Goal: Task Accomplishment & Management: Use online tool/utility

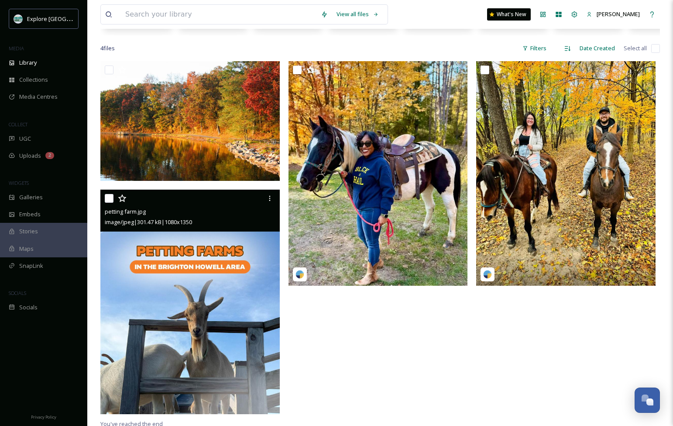
scroll to position [152, 0]
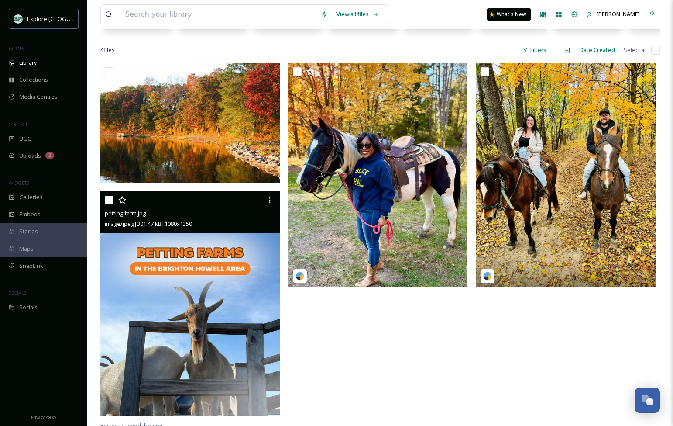
click at [106, 200] on input "checkbox" at bounding box center [109, 200] width 9 height 9
checkbox input "true"
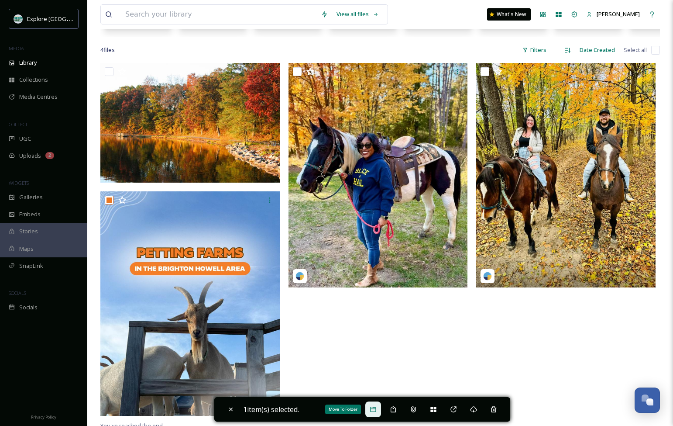
click at [375, 409] on icon at bounding box center [373, 409] width 7 height 7
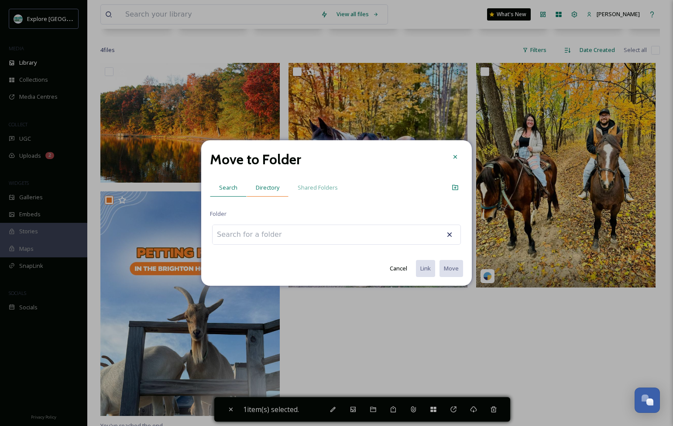
click at [269, 185] on span "Directory" at bounding box center [268, 187] width 24 height 8
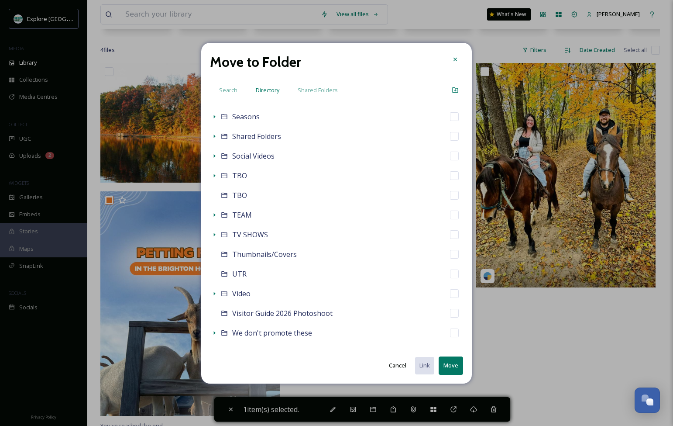
scroll to position [498, 0]
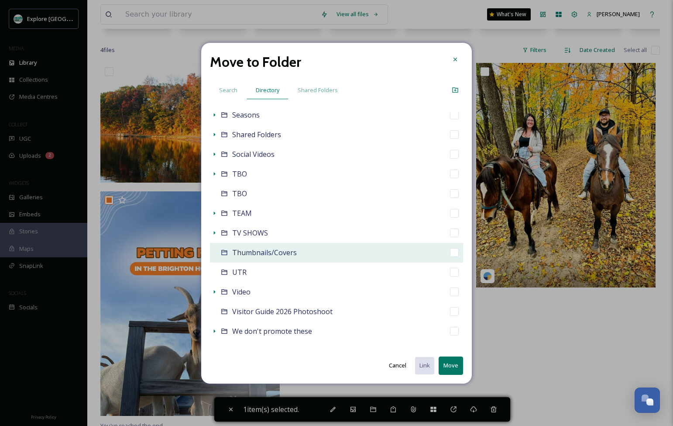
click at [449, 252] on div "Thumbnails/Covers" at bounding box center [336, 253] width 253 height 20
checkbox input "false"
checkbox input "true"
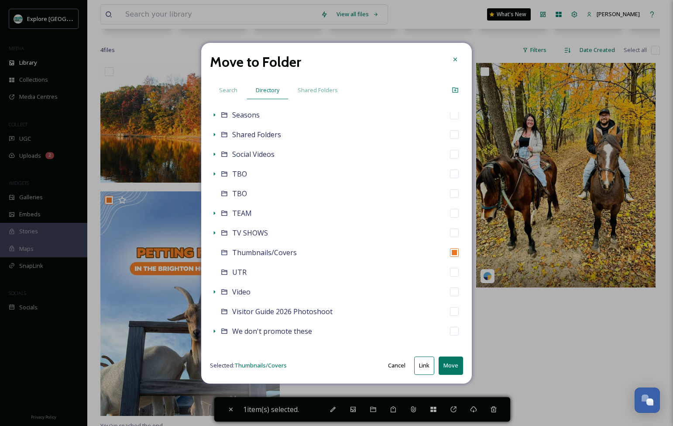
click at [448, 366] on button "Move" at bounding box center [451, 365] width 24 height 18
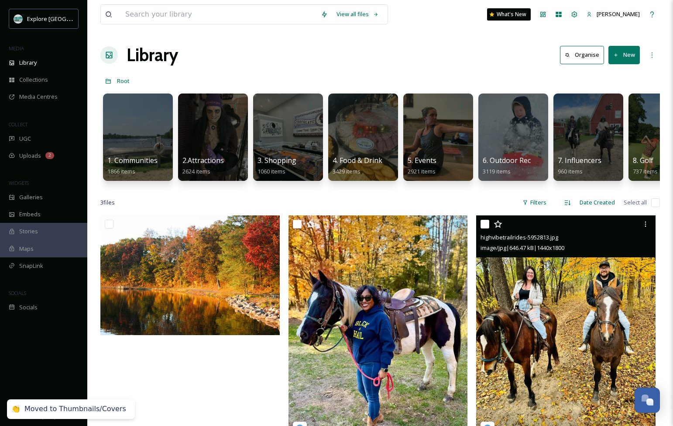
scroll to position [0, 0]
click at [484, 226] on input "checkbox" at bounding box center [485, 224] width 9 height 9
checkbox input "true"
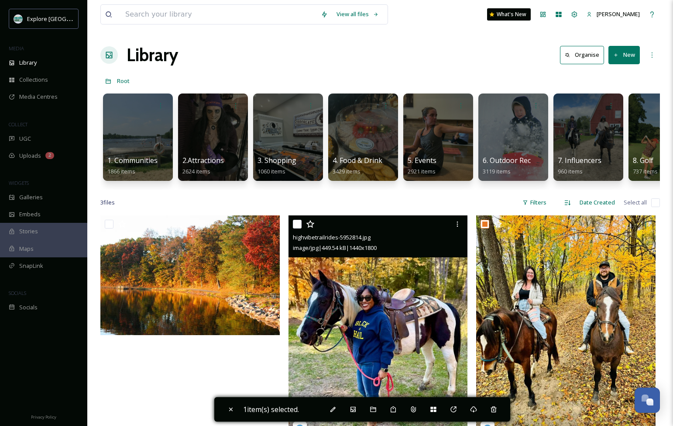
click at [300, 223] on input "checkbox" at bounding box center [297, 224] width 9 height 9
checkbox input "true"
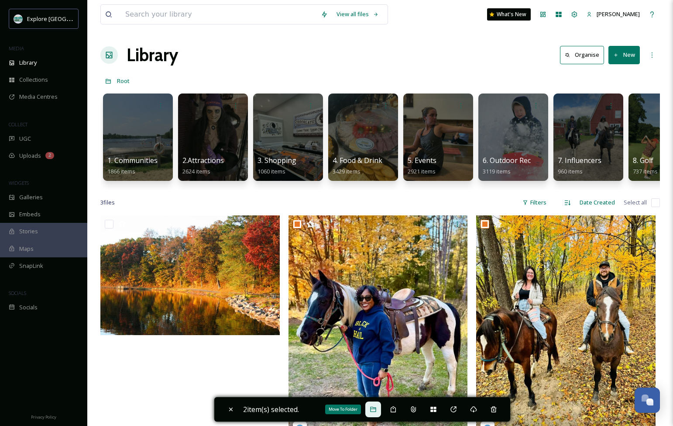
click at [376, 410] on icon at bounding box center [373, 409] width 7 height 7
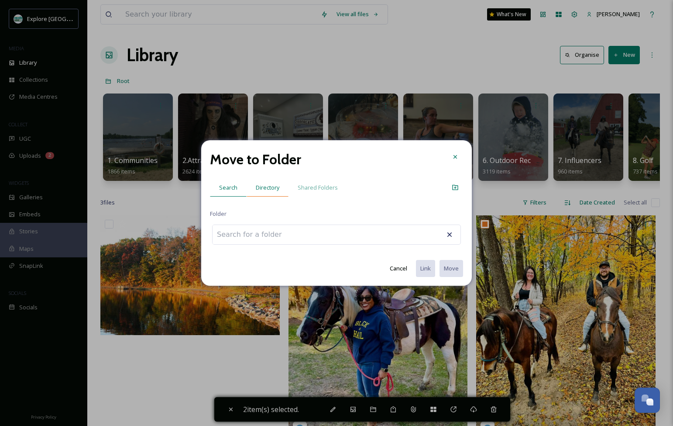
click at [274, 186] on span "Directory" at bounding box center [268, 187] width 24 height 8
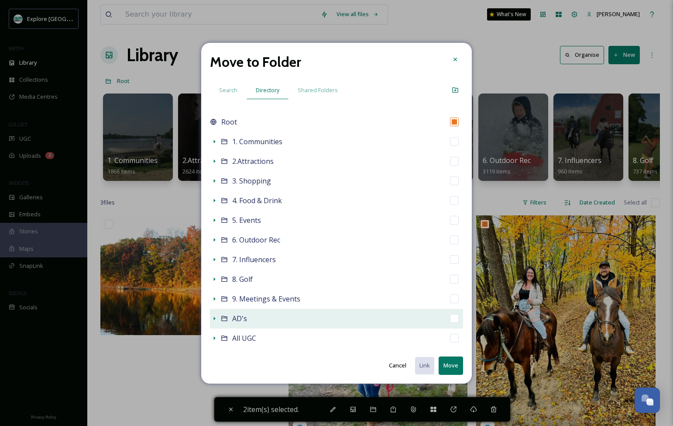
scroll to position [29, 0]
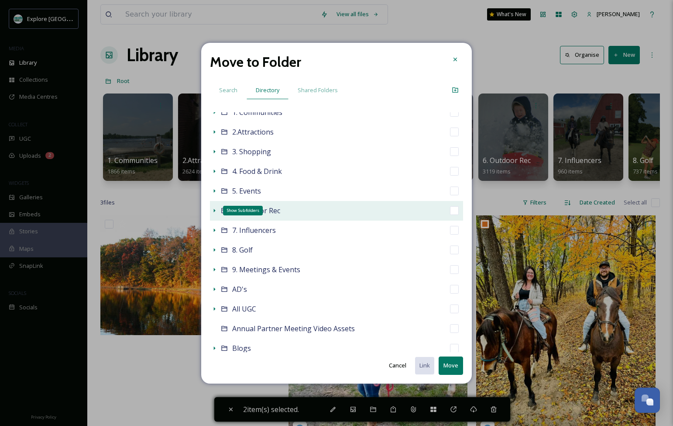
click at [215, 212] on icon at bounding box center [214, 210] width 7 height 7
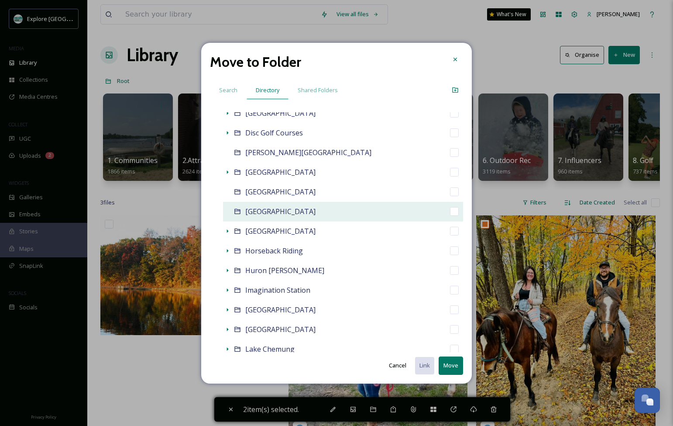
scroll to position [209, 0]
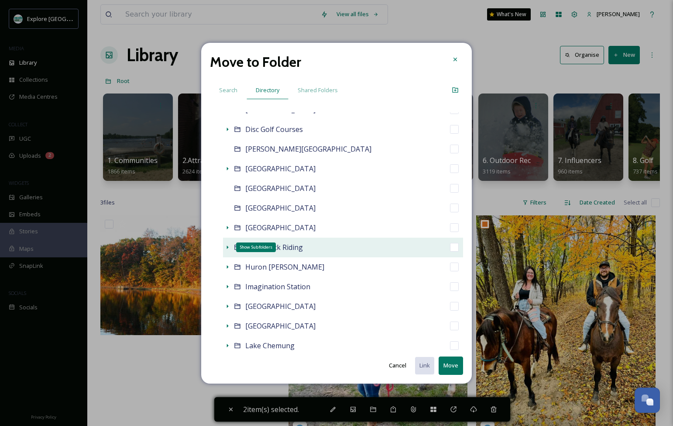
click at [227, 247] on icon at bounding box center [227, 247] width 7 height 7
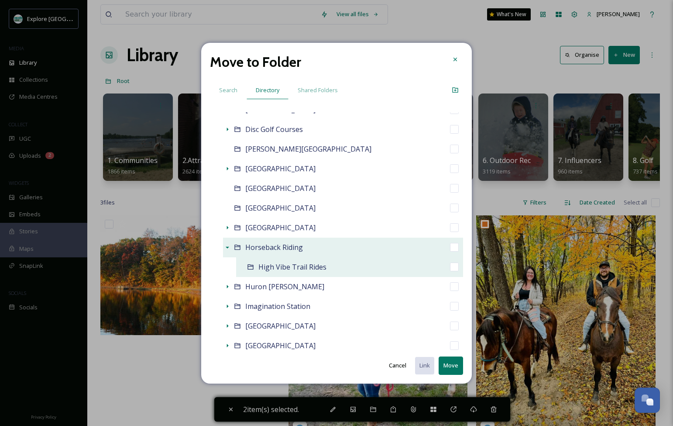
click at [455, 265] on input "checkbox" at bounding box center [454, 266] width 9 height 9
checkbox input "true"
checkbox input "false"
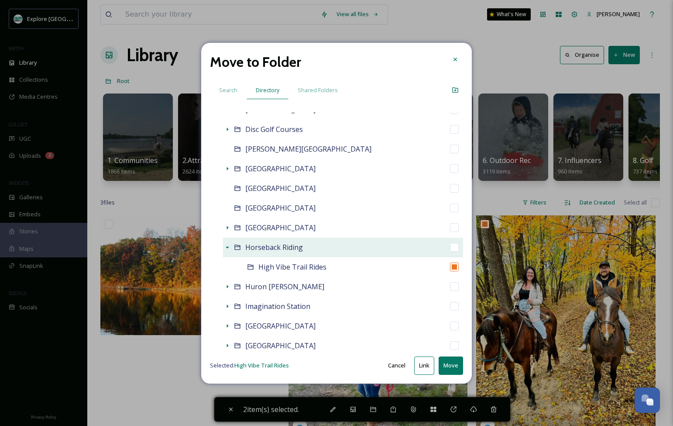
click at [446, 366] on button "Move" at bounding box center [451, 365] width 24 height 18
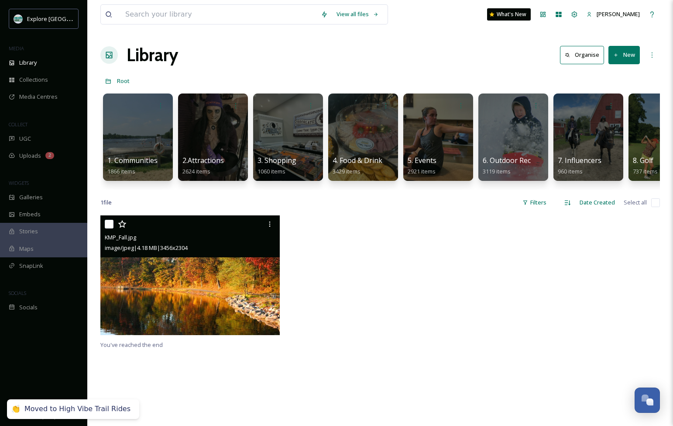
click at [112, 221] on input "checkbox" at bounding box center [109, 224] width 9 height 9
checkbox input "true"
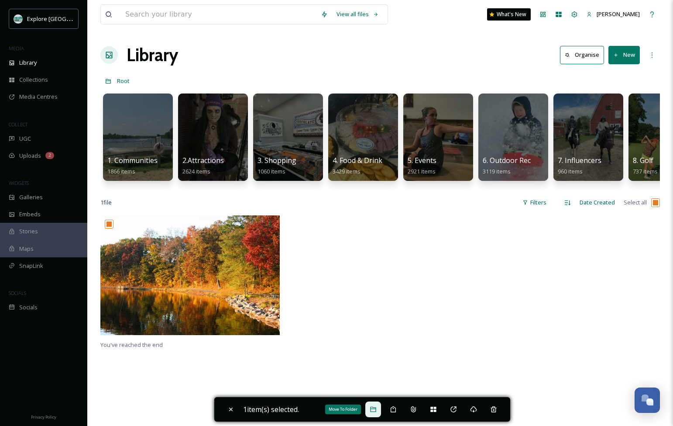
click at [374, 407] on icon at bounding box center [373, 408] width 6 height 5
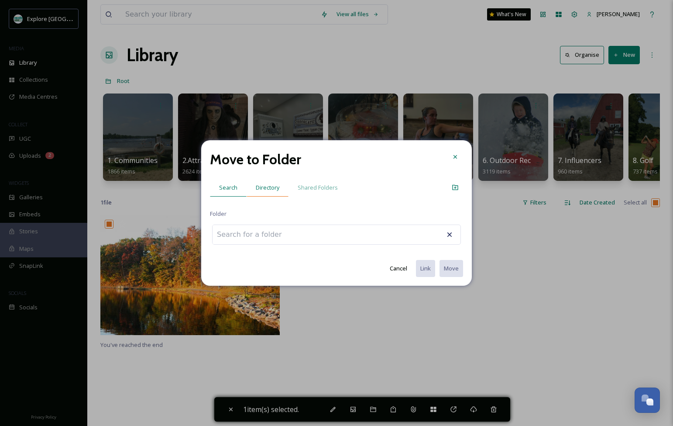
click at [265, 186] on span "Directory" at bounding box center [268, 187] width 24 height 8
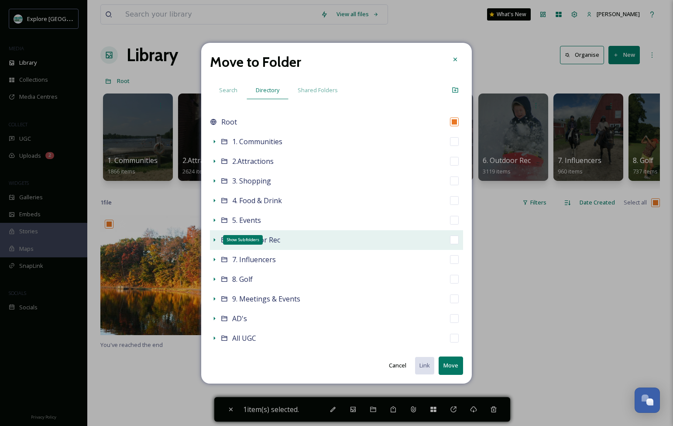
click at [216, 239] on icon at bounding box center [214, 239] width 7 height 7
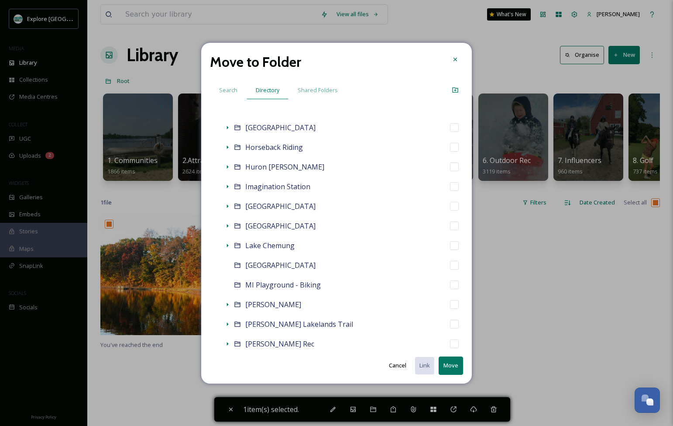
scroll to position [341, 0]
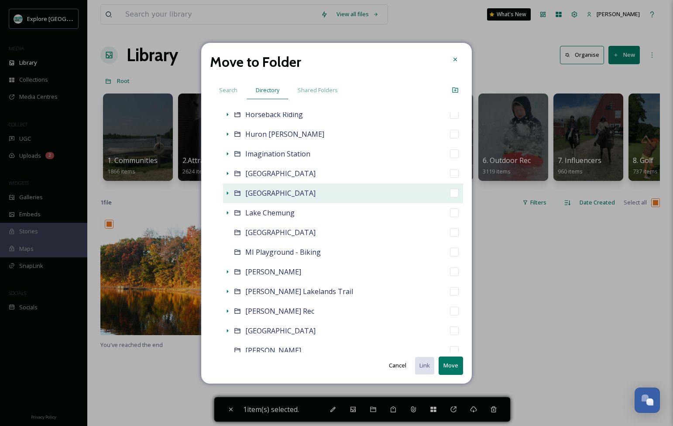
click at [452, 192] on input "checkbox" at bounding box center [454, 193] width 9 height 9
checkbox input "true"
checkbox input "false"
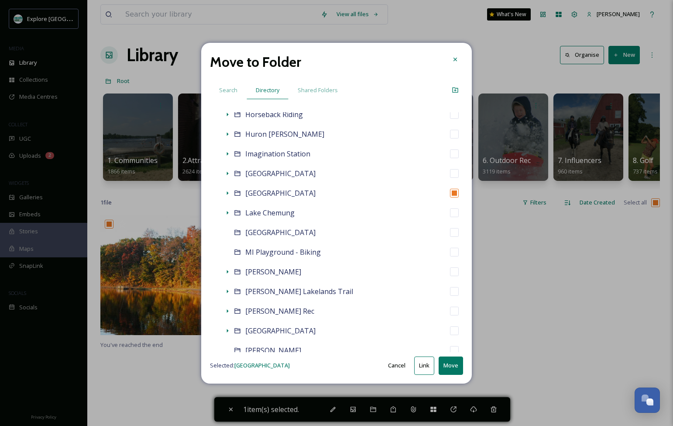
click at [453, 369] on button "Move" at bounding box center [451, 365] width 24 height 18
checkbox input "false"
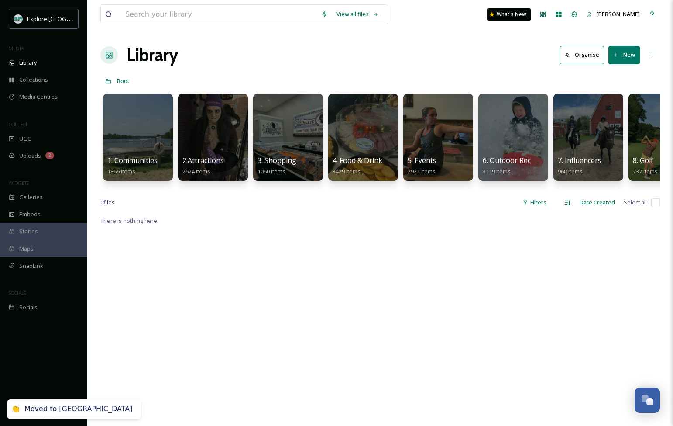
scroll to position [0, 0]
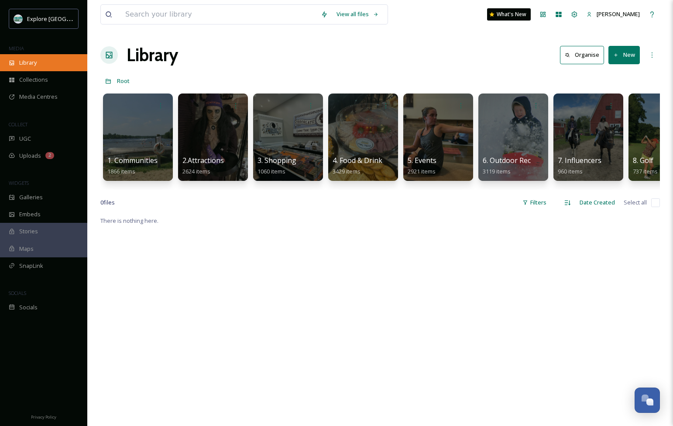
click at [41, 61] on div "Library" at bounding box center [43, 62] width 87 height 17
